Goal: Use online tool/utility: Use online tool/utility

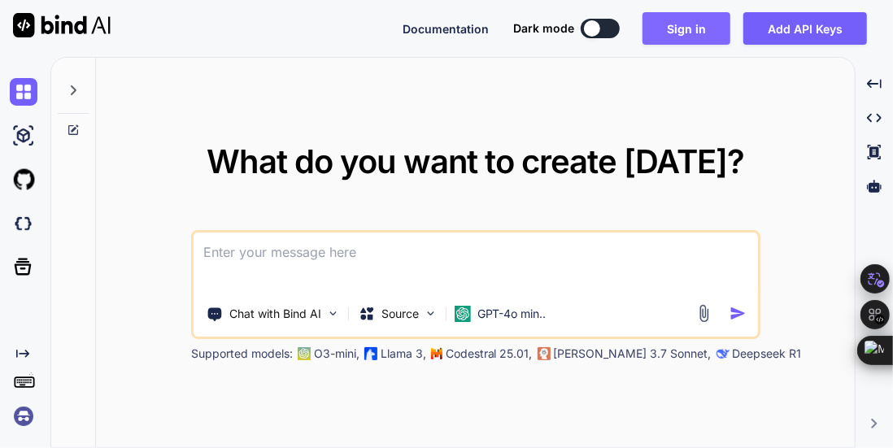
click at [721, 17] on button "Sign in" at bounding box center [687, 28] width 88 height 33
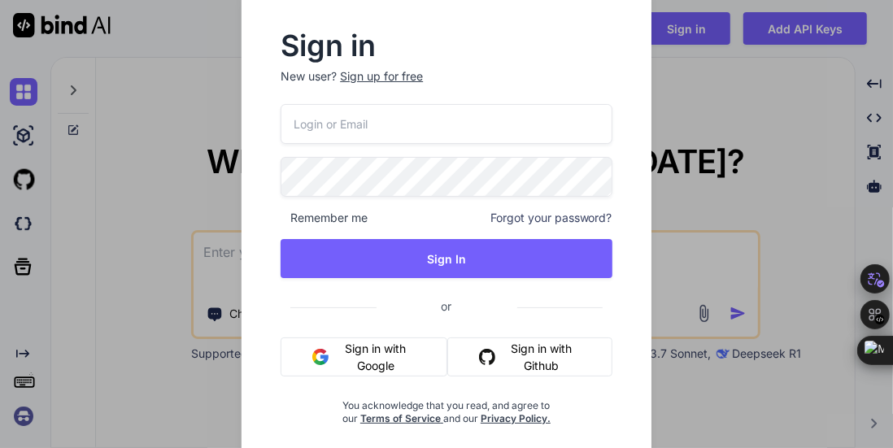
click at [524, 349] on button "Sign in with Github" at bounding box center [529, 357] width 164 height 39
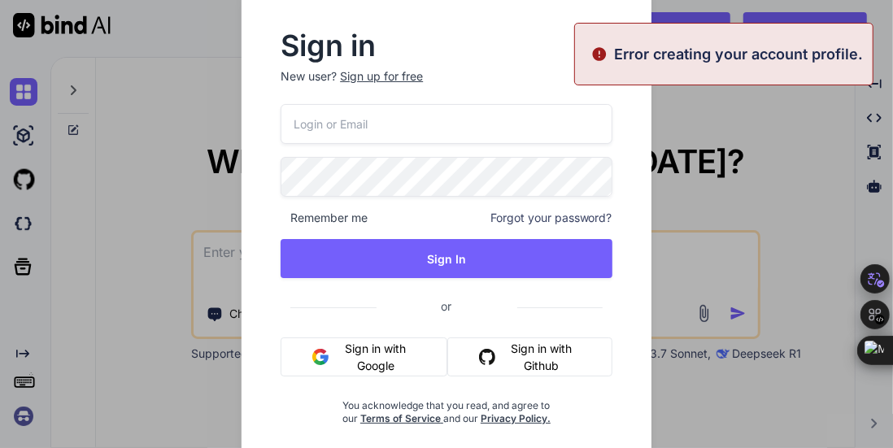
click at [539, 355] on button "Sign in with Github" at bounding box center [529, 357] width 164 height 39
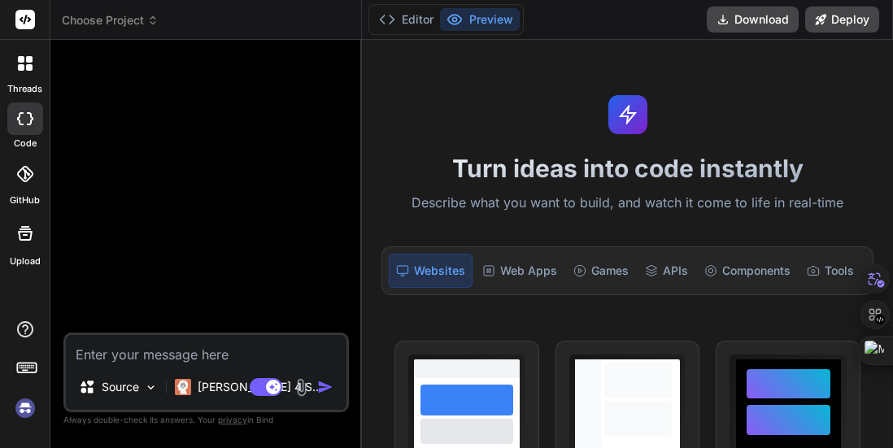
type textarea "x"
click at [644, 172] on h1 "Turn ideas into code instantly" at bounding box center [628, 168] width 512 height 29
click at [28, 63] on icon at bounding box center [29, 59] width 7 height 7
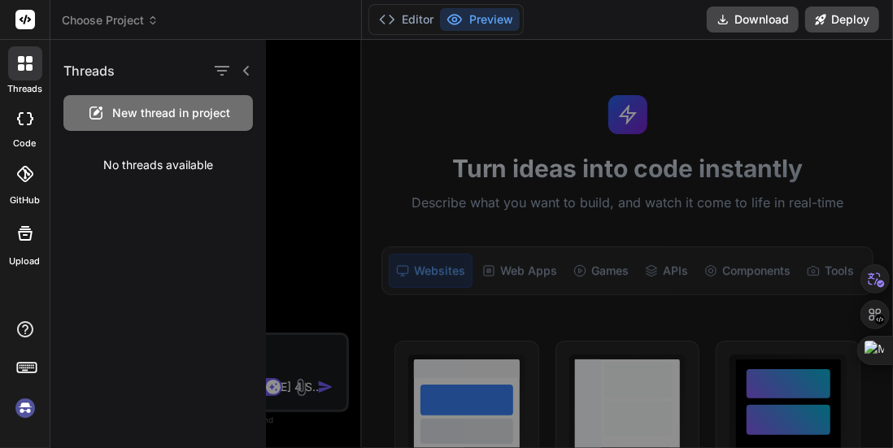
click at [301, 181] on div at bounding box center [605, 244] width 678 height 408
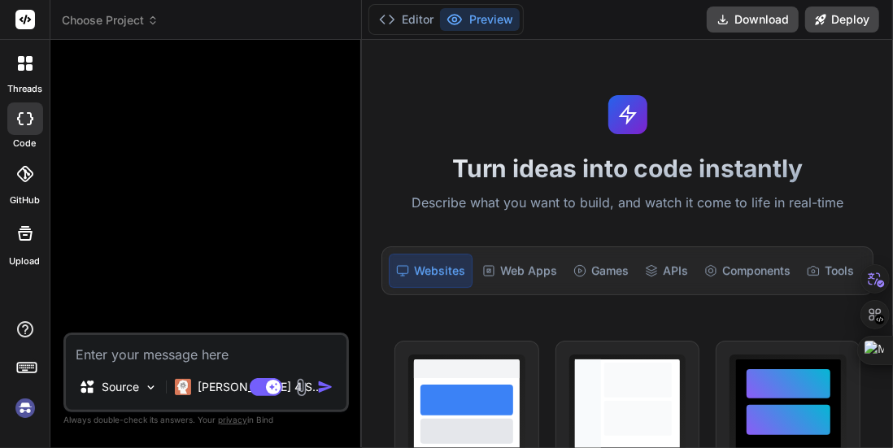
drag, startPoint x: 76, startPoint y: 342, endPoint x: 83, endPoint y: 352, distance: 11.7
click at [82, 351] on textarea at bounding box center [206, 349] width 281 height 29
click at [88, 355] on textarea at bounding box center [206, 349] width 281 height 29
click at [221, 364] on textarea at bounding box center [206, 349] width 281 height 29
click at [226, 363] on textarea at bounding box center [206, 349] width 281 height 29
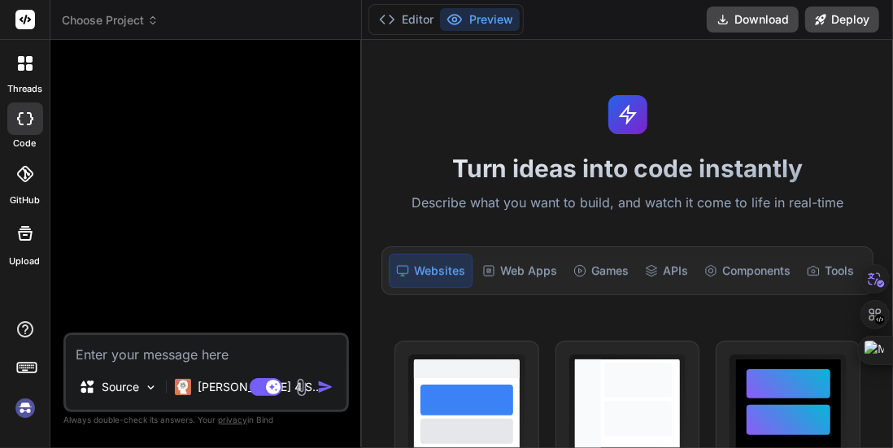
click at [569, 183] on div "Turn ideas into code instantly Describe what you want to build, and watch it co…" at bounding box center [627, 244] width 531 height 408
click at [134, 357] on textarea at bounding box center [206, 349] width 281 height 29
click at [167, 116] on div at bounding box center [208, 193] width 282 height 280
click at [646, 242] on div "Turn ideas into code instantly Describe what you want to build, and watch it co…" at bounding box center [627, 244] width 531 height 408
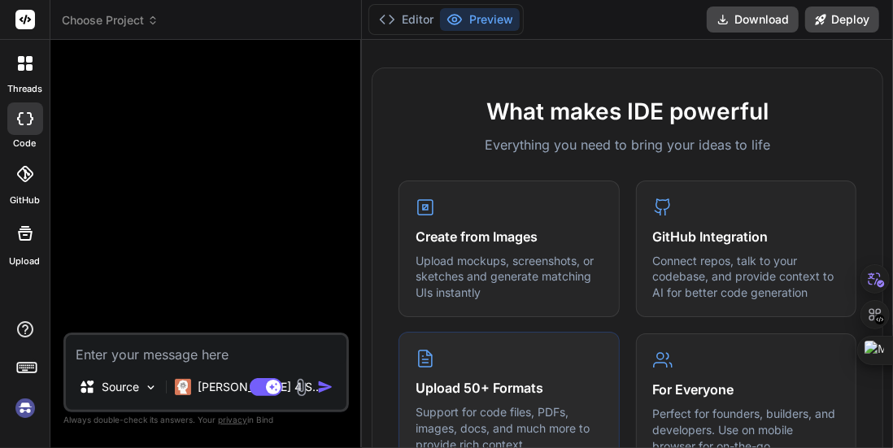
scroll to position [732, 0]
